Goal: Task Accomplishment & Management: Complete application form

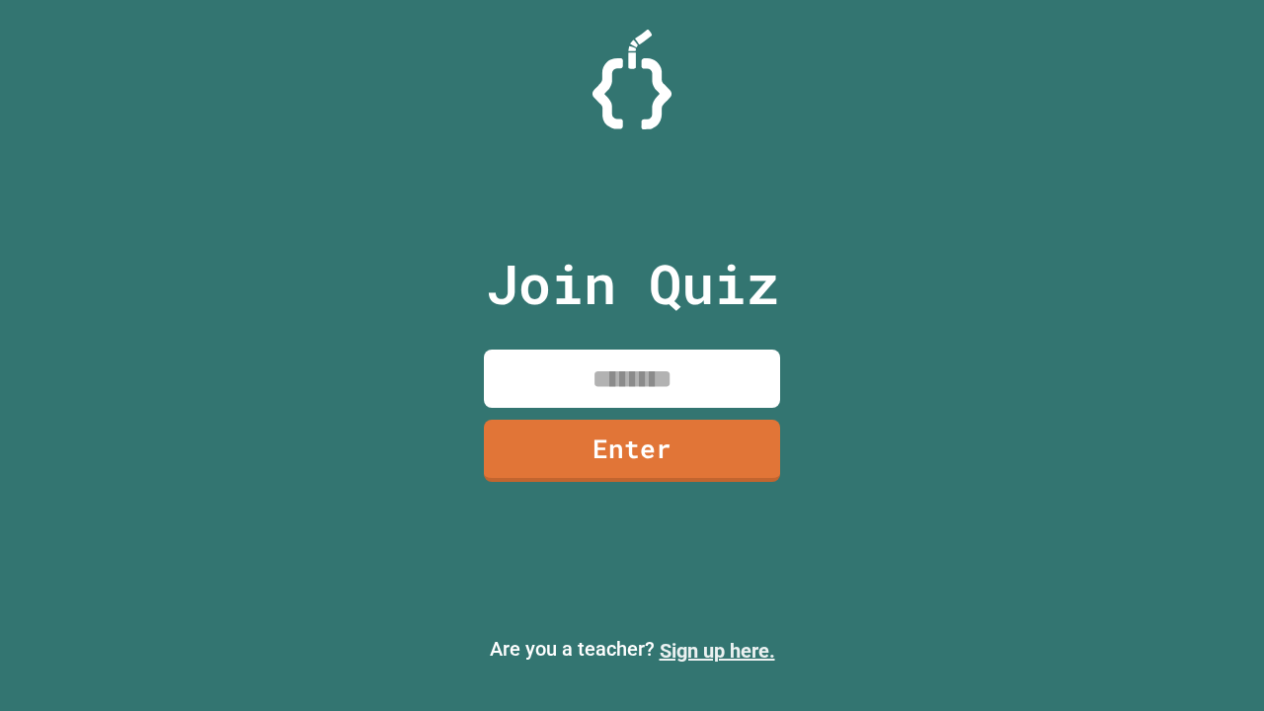
click at [717, 651] on link "Sign up here." at bounding box center [718, 651] width 116 height 24
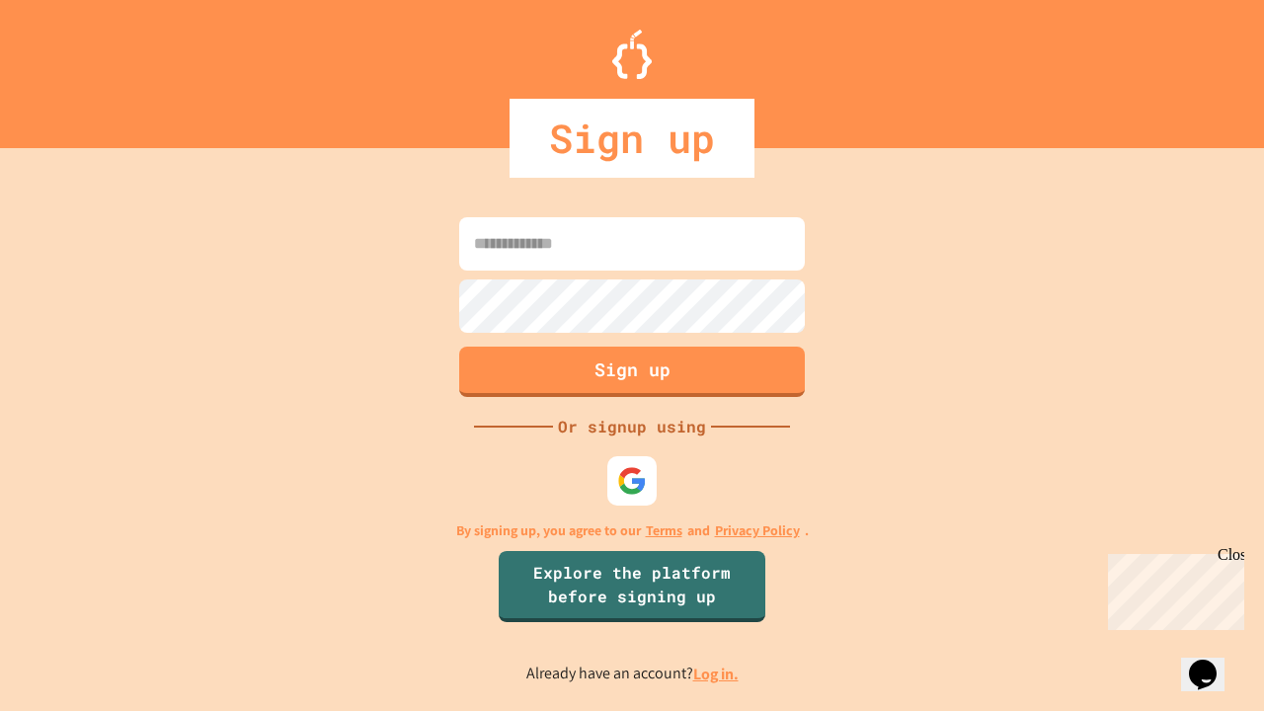
click at [717, 674] on link "Log in." at bounding box center [715, 674] width 45 height 21
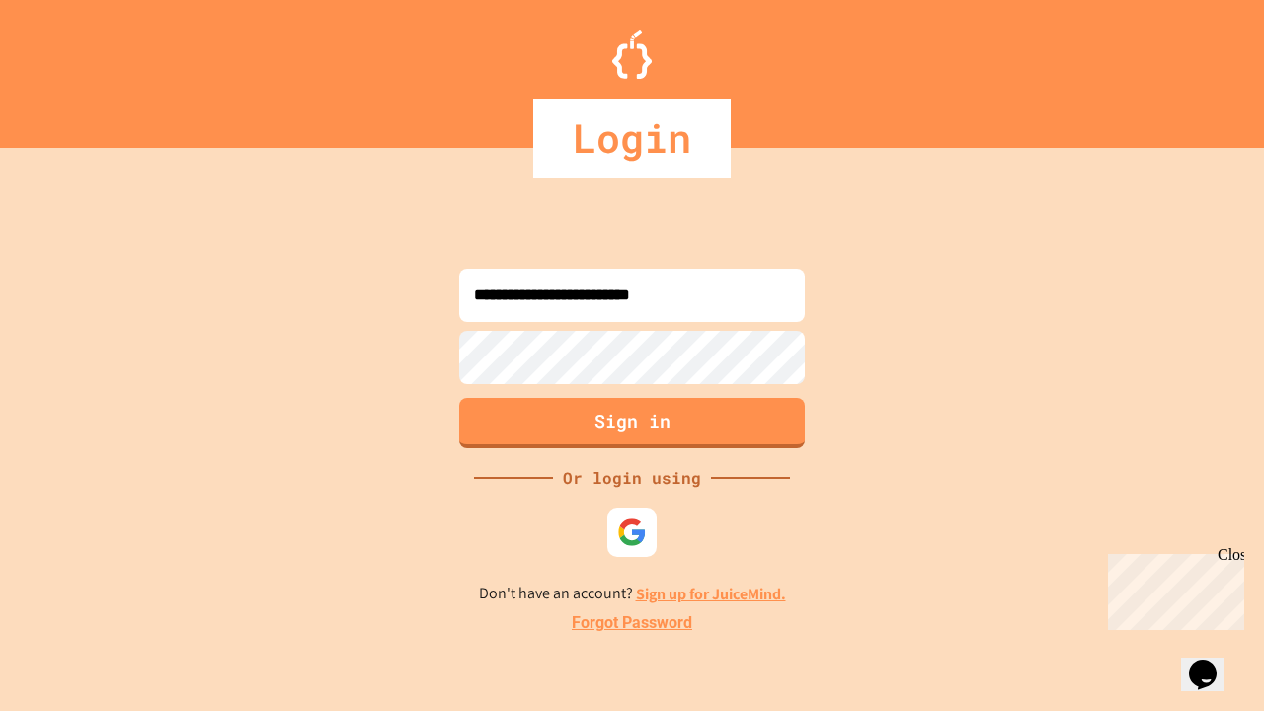
type input "**********"
